Goal: Information Seeking & Learning: Learn about a topic

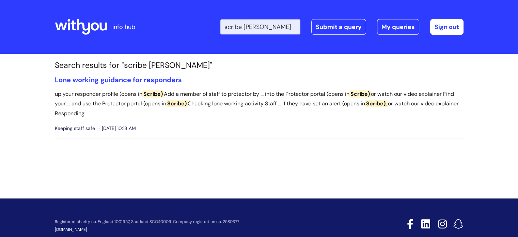
drag, startPoint x: 270, startPoint y: 28, endPoint x: 204, endPoint y: 27, distance: 65.8
click at [204, 27] on div "Enter your search term here... scribe [PERSON_NAME] Search Submit a query My qu…" at bounding box center [309, 27] width 307 height 40
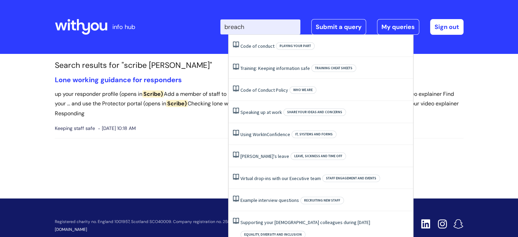
type input "breach"
click button "Search" at bounding box center [0, 0] width 0 height 0
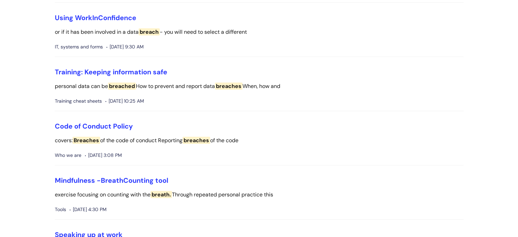
scroll to position [170, 0]
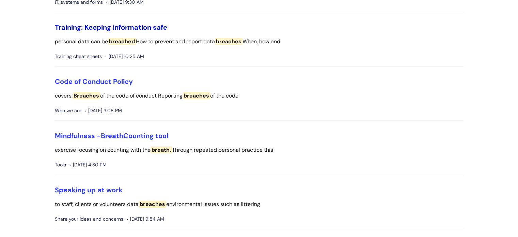
click at [129, 26] on link "Training: Keeping information safe" at bounding box center [111, 27] width 112 height 9
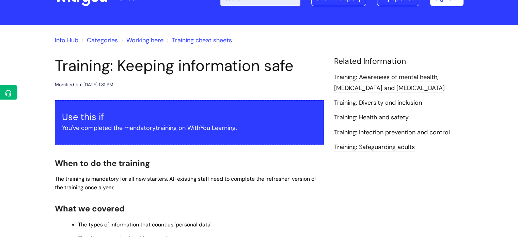
scroll to position [26, 0]
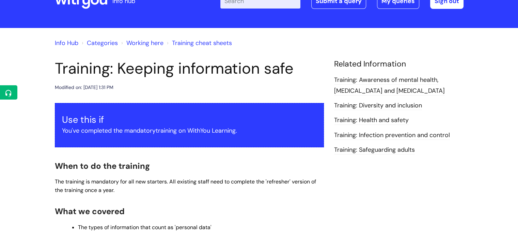
click at [248, 1] on input "Enter your search term here..." at bounding box center [260, 1] width 80 height 15
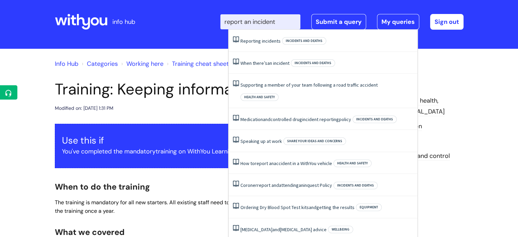
scroll to position [0, 0]
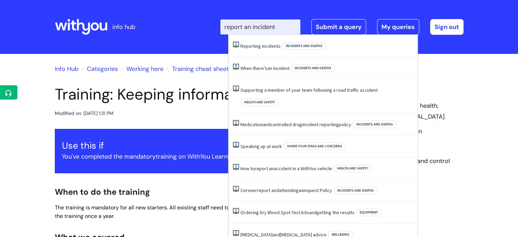
drag, startPoint x: 285, startPoint y: 4, endPoint x: 256, endPoint y: 23, distance: 34.5
click at [256, 23] on input "report an incident" at bounding box center [260, 26] width 80 height 15
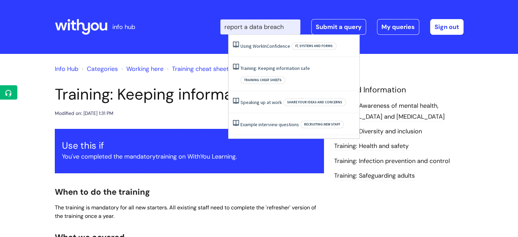
type input "report a data breach"
click button "Search" at bounding box center [0, 0] width 0 height 0
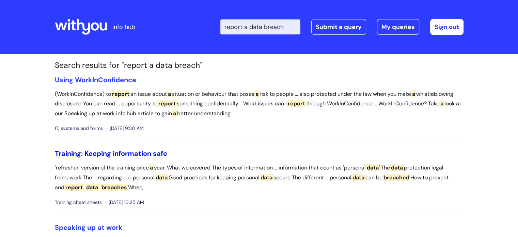
click at [129, 154] on link "Training: Keeping information safe" at bounding box center [111, 153] width 112 height 9
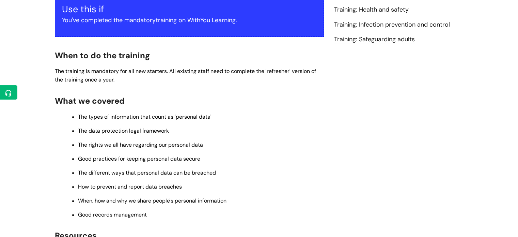
scroll to position [170, 0]
